Goal: Task Accomplishment & Management: Use online tool/utility

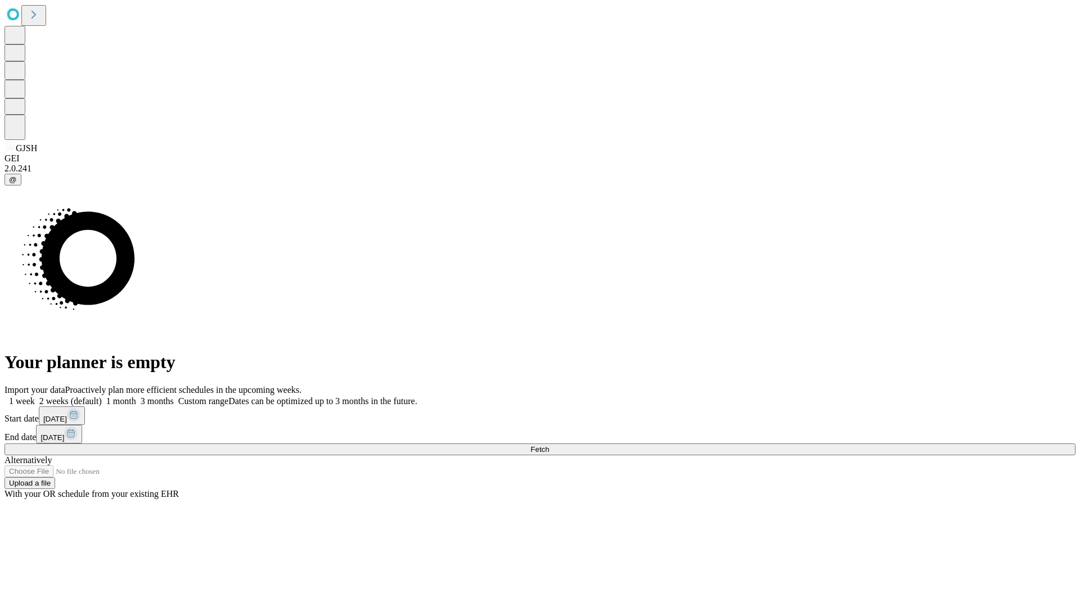
click at [549, 445] on span "Fetch" at bounding box center [539, 449] width 19 height 8
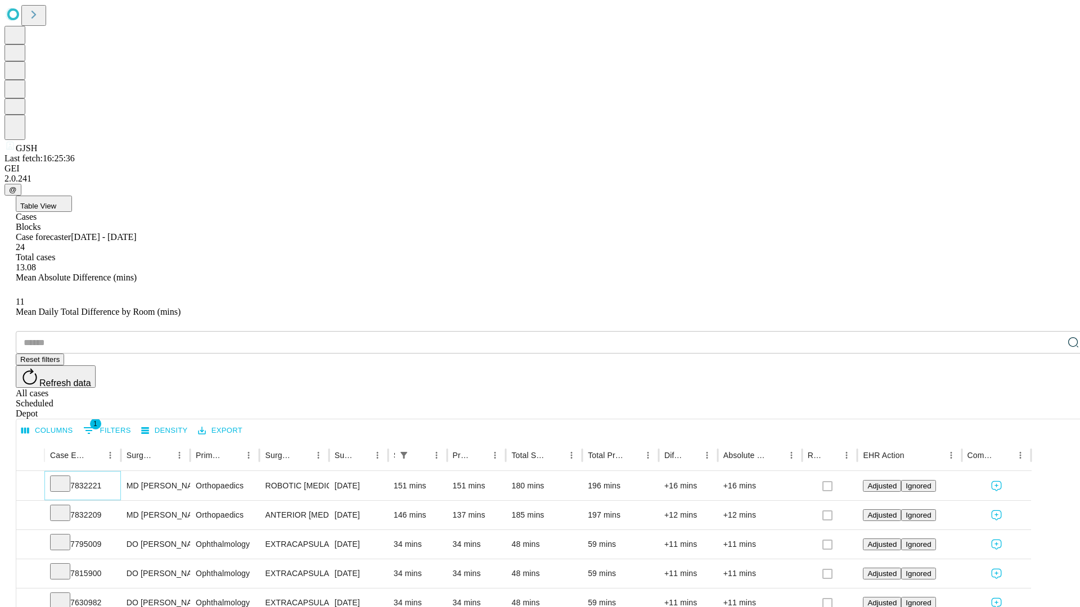
click at [66, 477] on icon at bounding box center [60, 482] width 11 height 11
